Goal: Check status: Check status

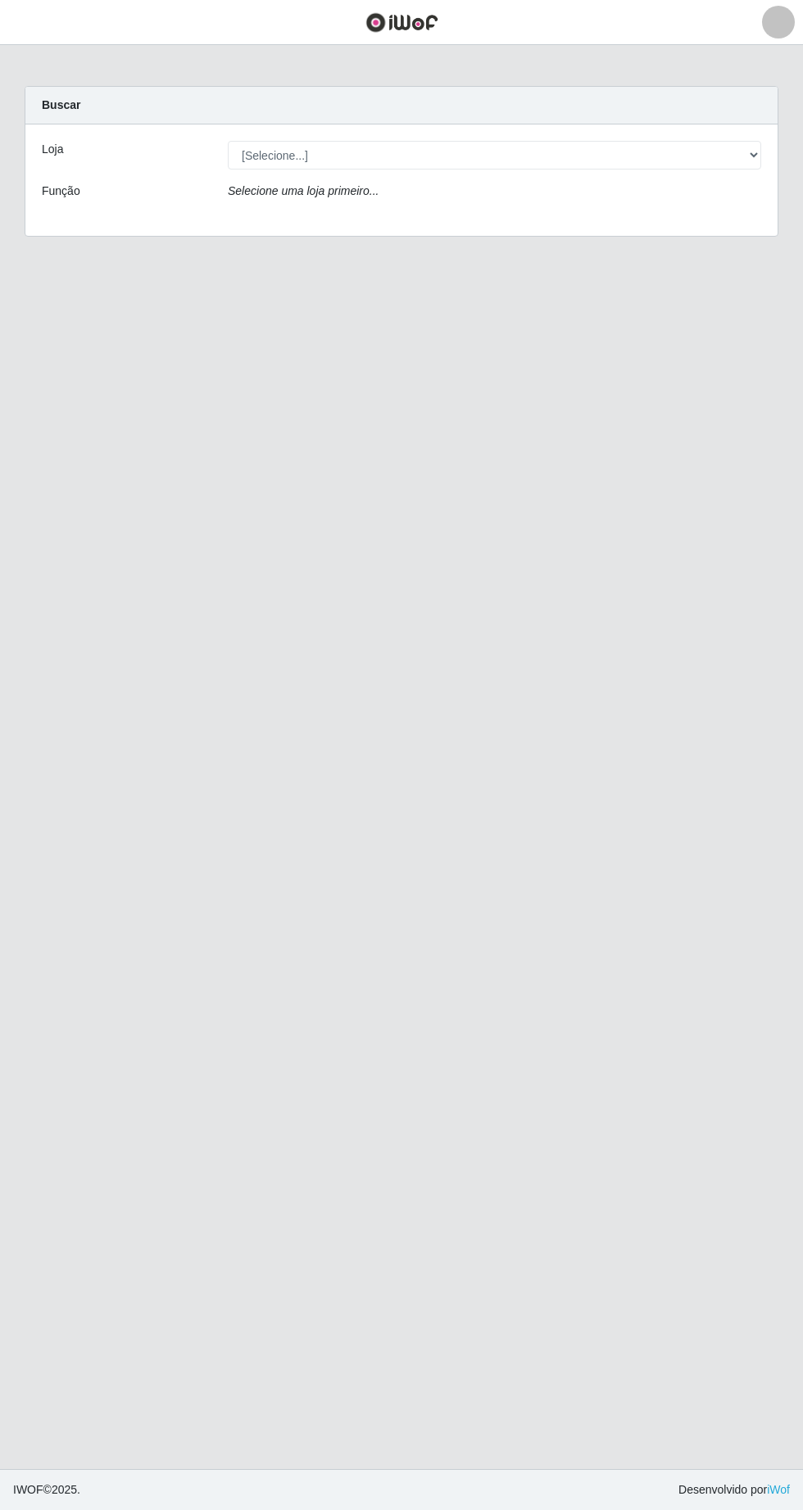
select select "494"
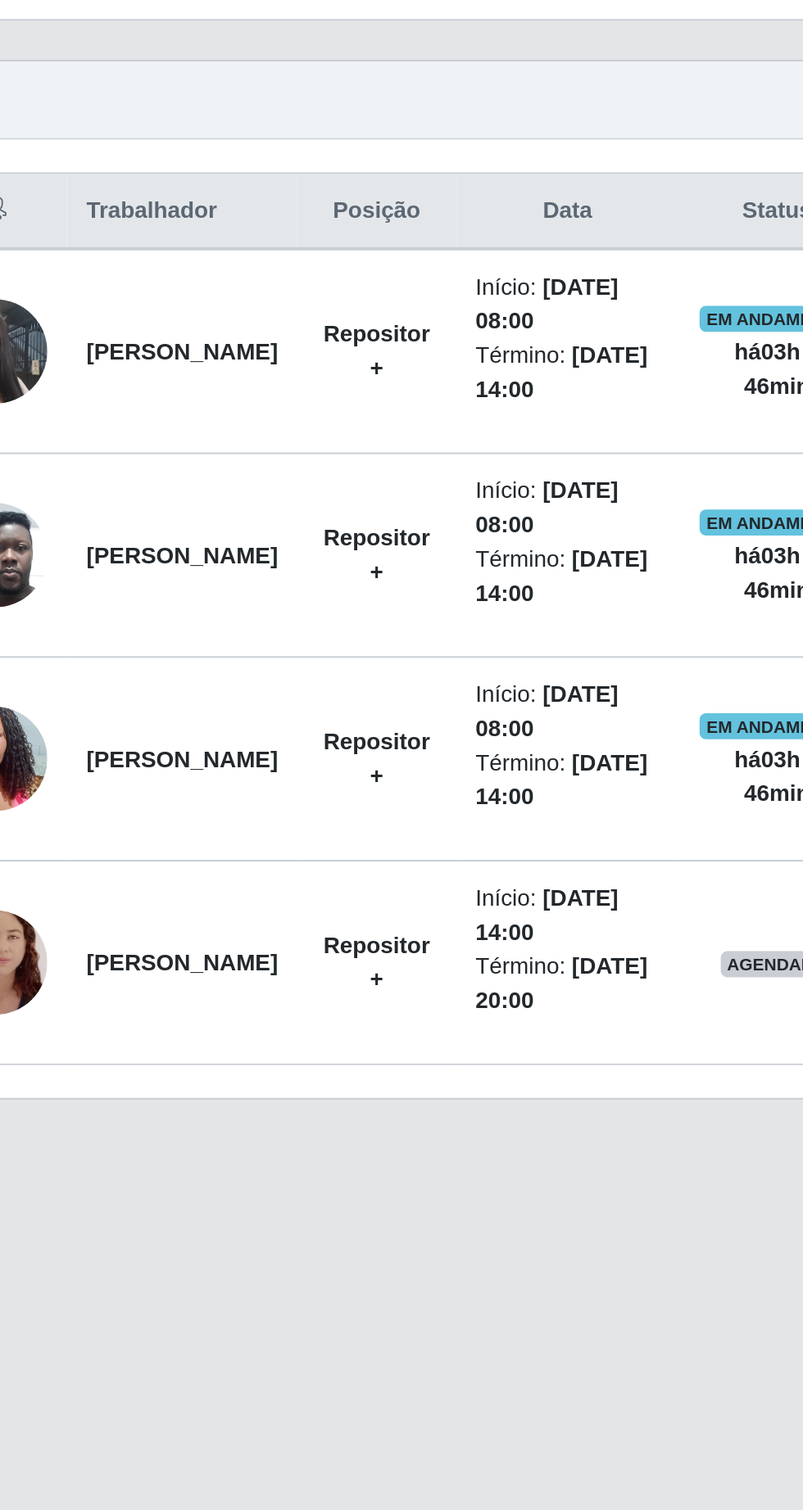
scroll to position [2, 0]
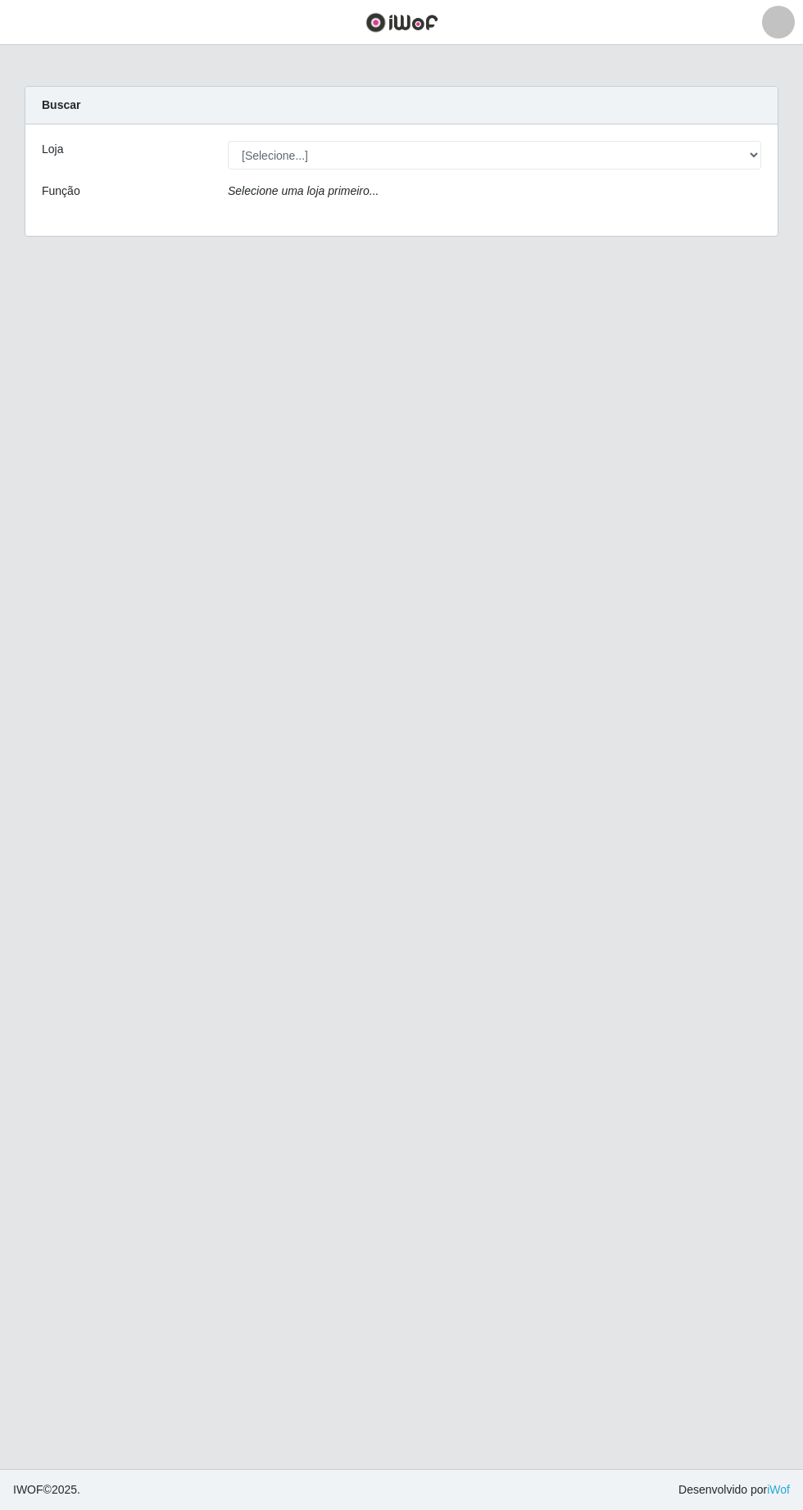
click at [306, 116] on div "Buscar" at bounding box center [401, 106] width 752 height 38
click at [306, 155] on select "[Selecione...] Extrabom - Loja 05 [GEOGRAPHIC_DATA]" at bounding box center [494, 155] width 533 height 29
select select "494"
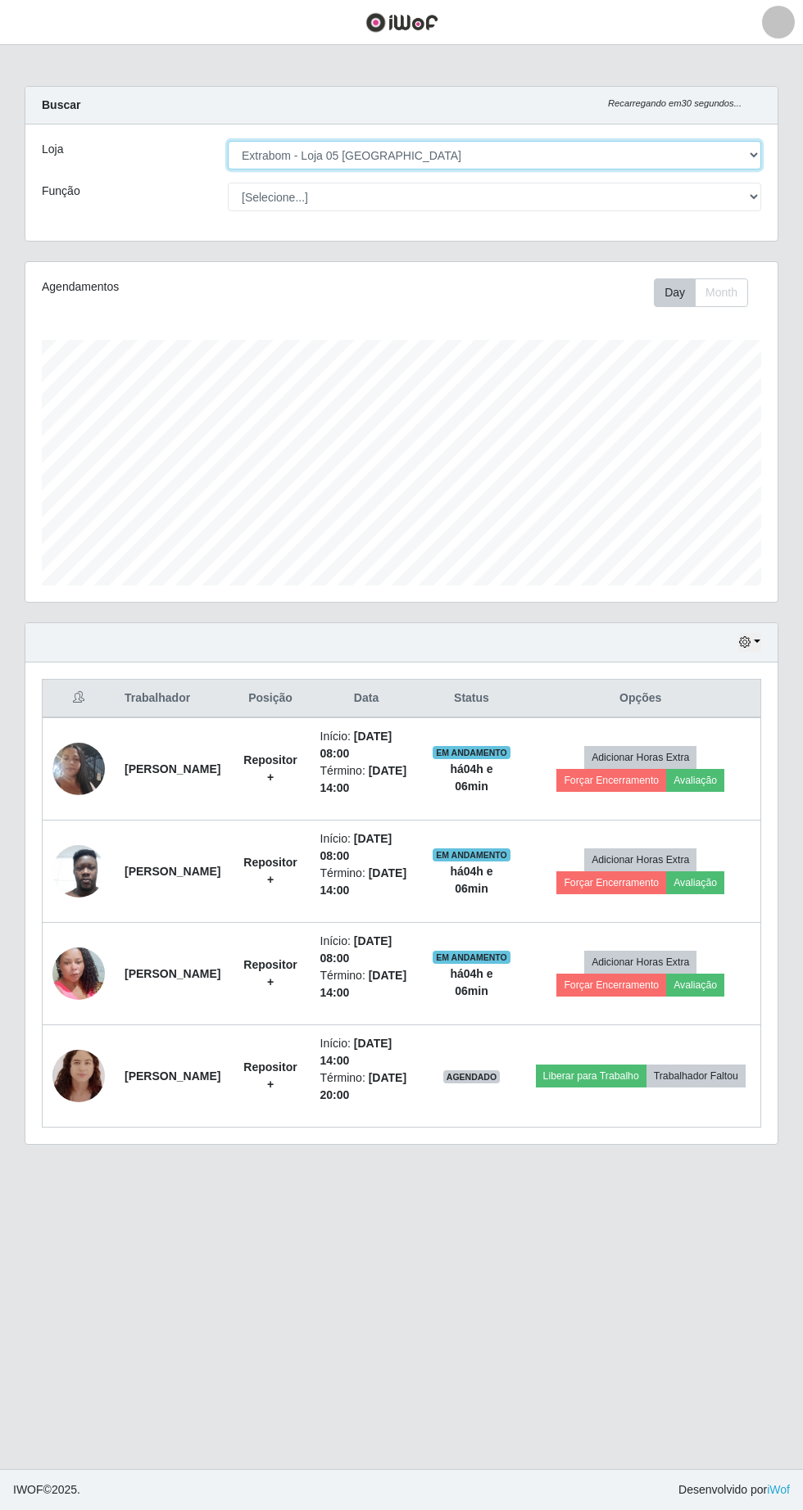
scroll to position [340, 752]
click at [757, 641] on button "button" at bounding box center [749, 642] width 23 height 19
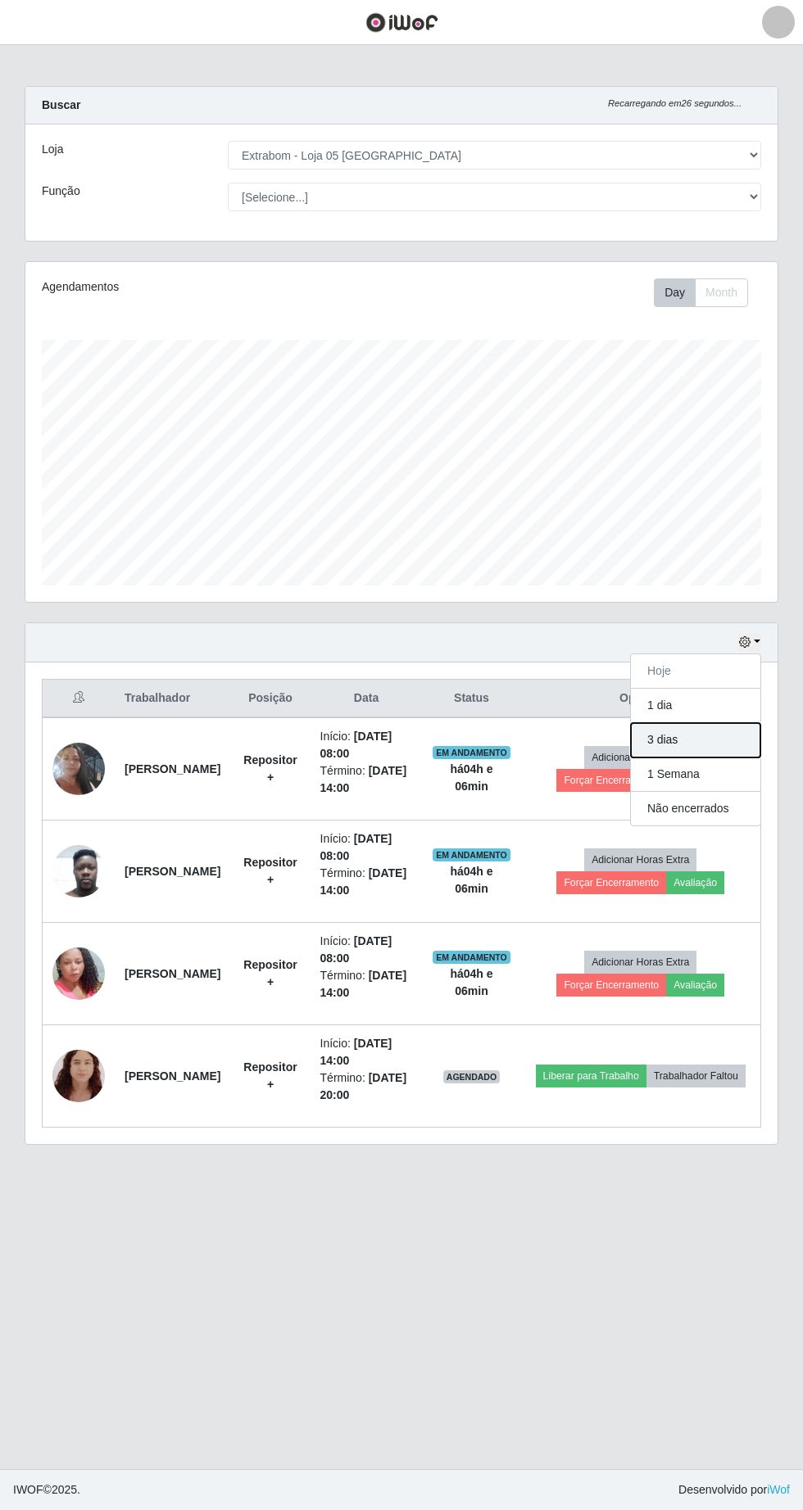
click at [726, 744] on button "3 dias" at bounding box center [695, 740] width 129 height 34
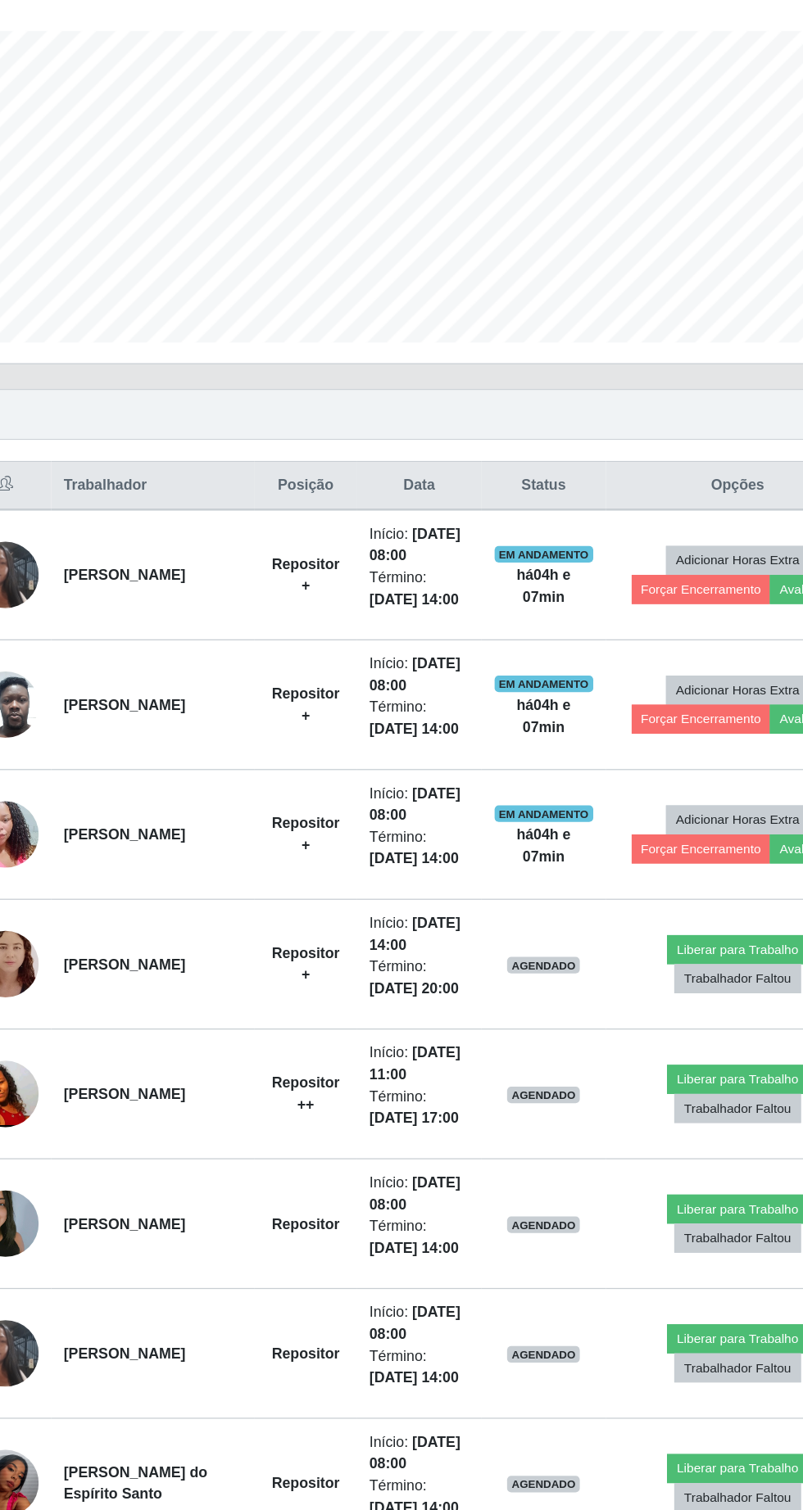
scroll to position [245, 0]
